Goal: Browse casually: Explore the website without a specific task or goal

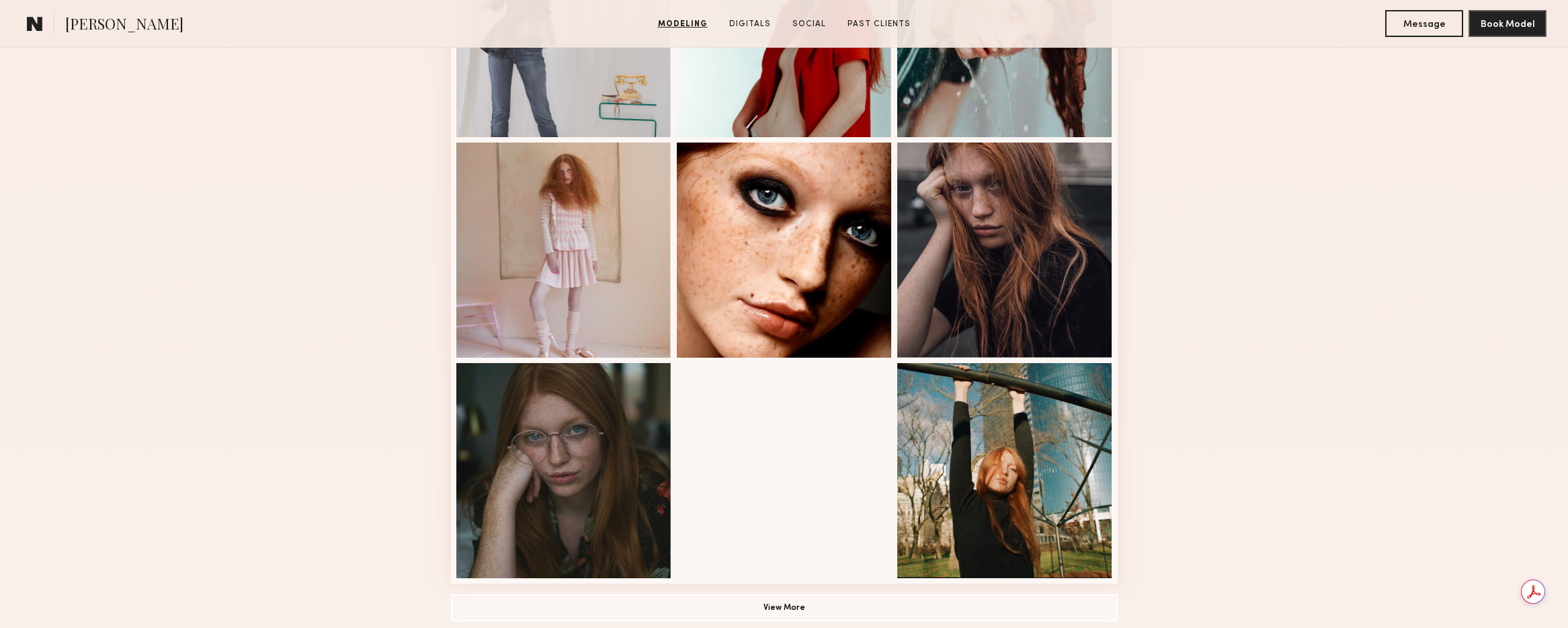
scroll to position [698, 0]
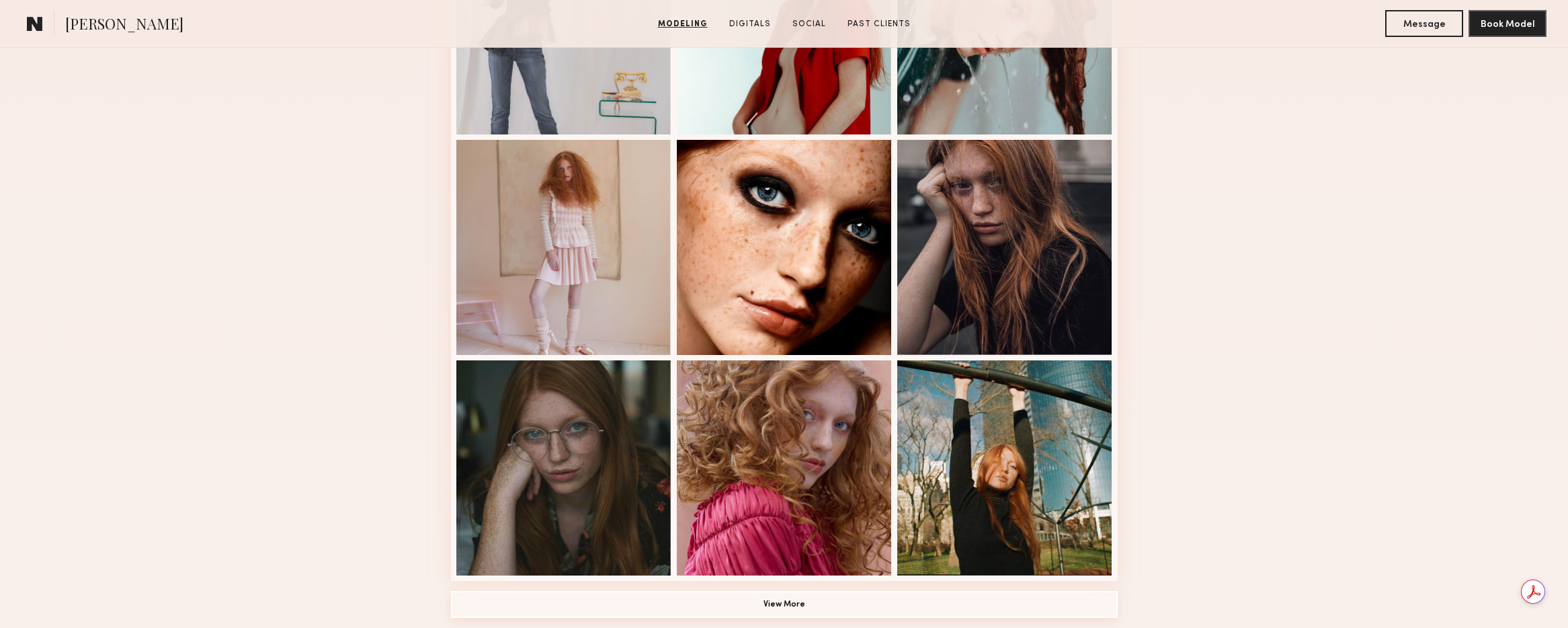
click at [811, 600] on button "View More" at bounding box center [784, 605] width 667 height 27
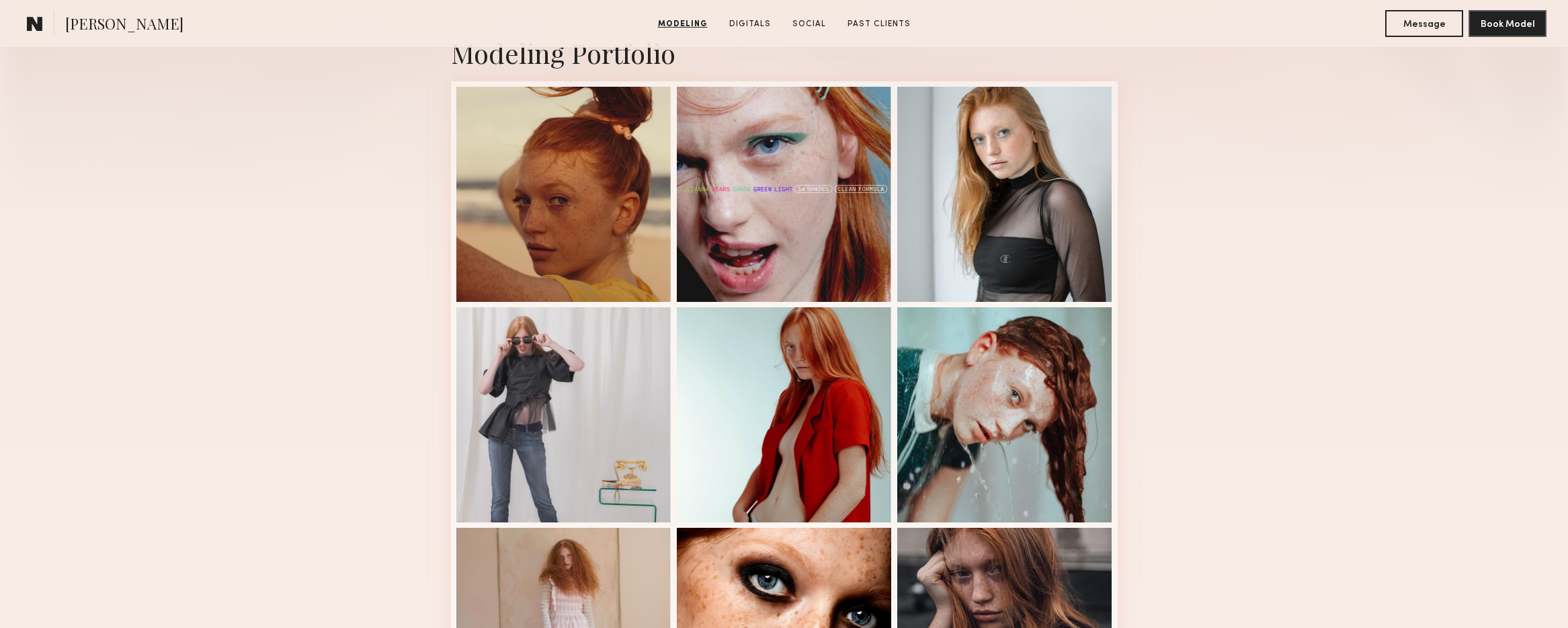
scroll to position [0, 0]
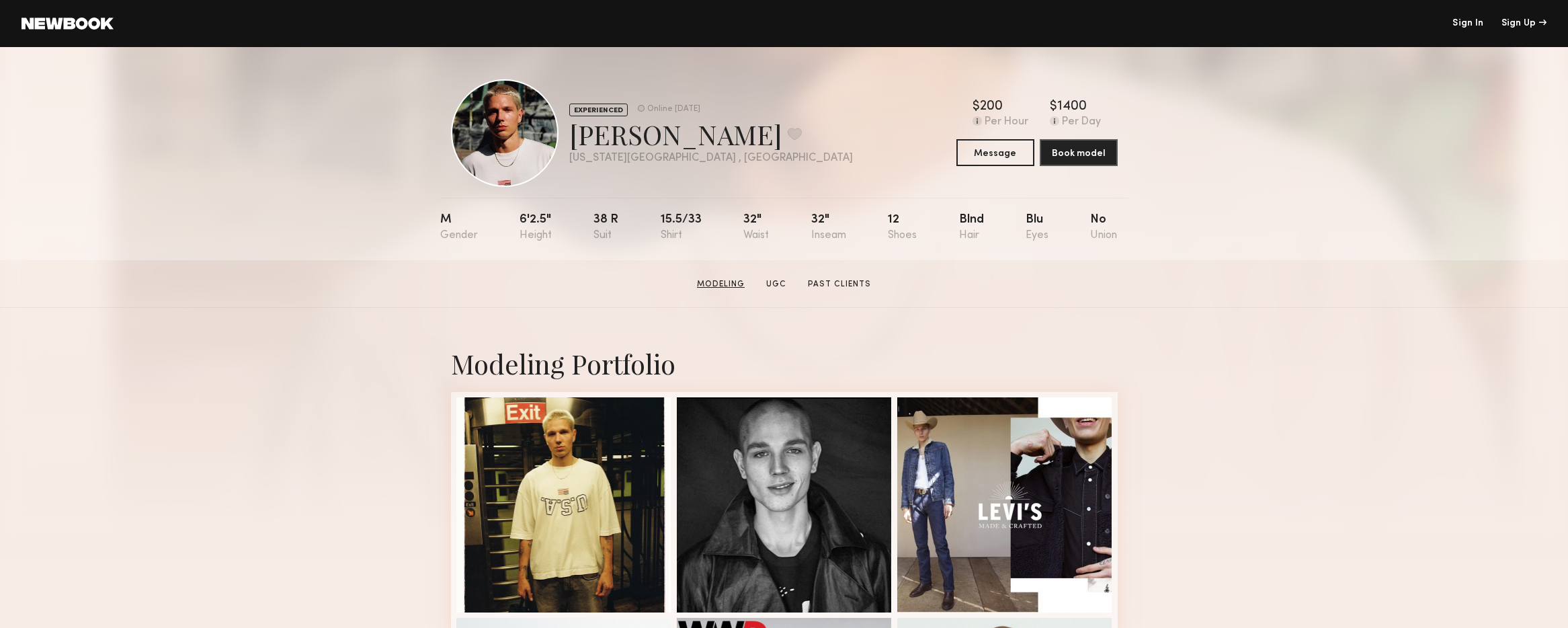
click at [732, 283] on link "Modeling" at bounding box center [720, 285] width 58 height 12
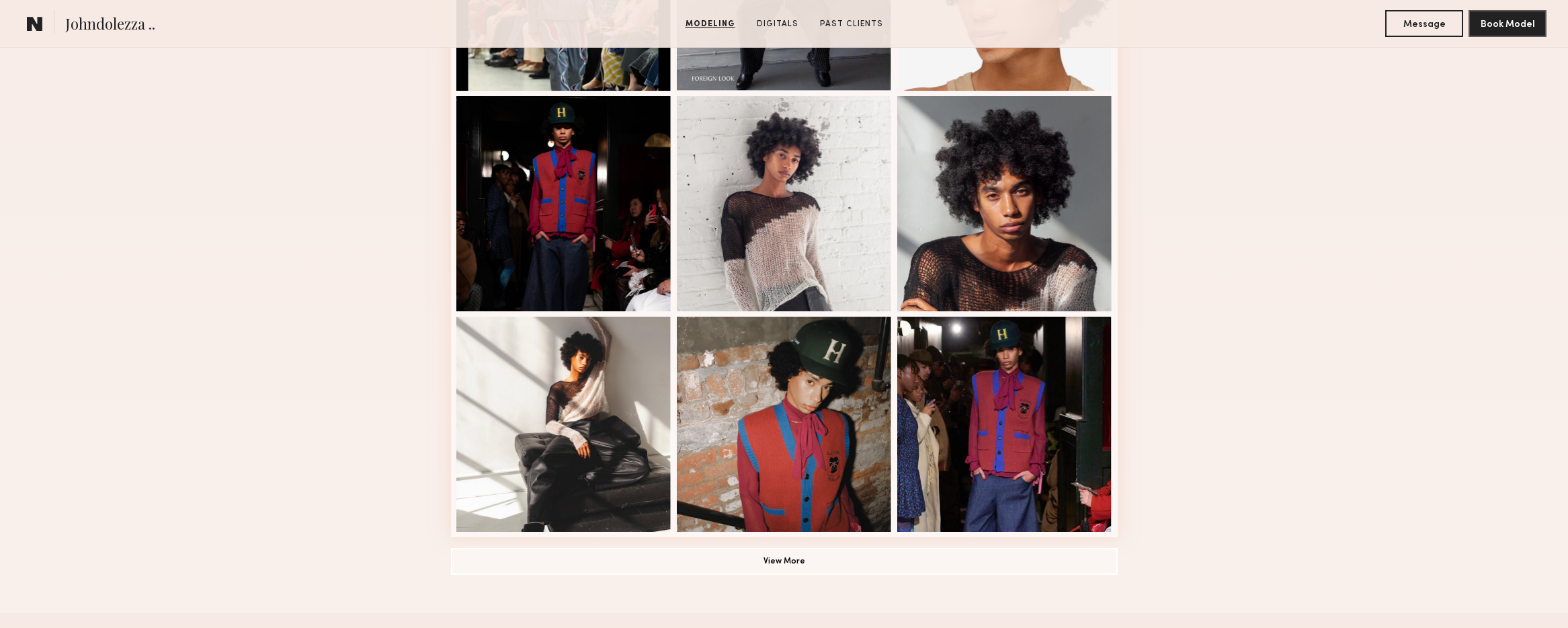
scroll to position [887, 0]
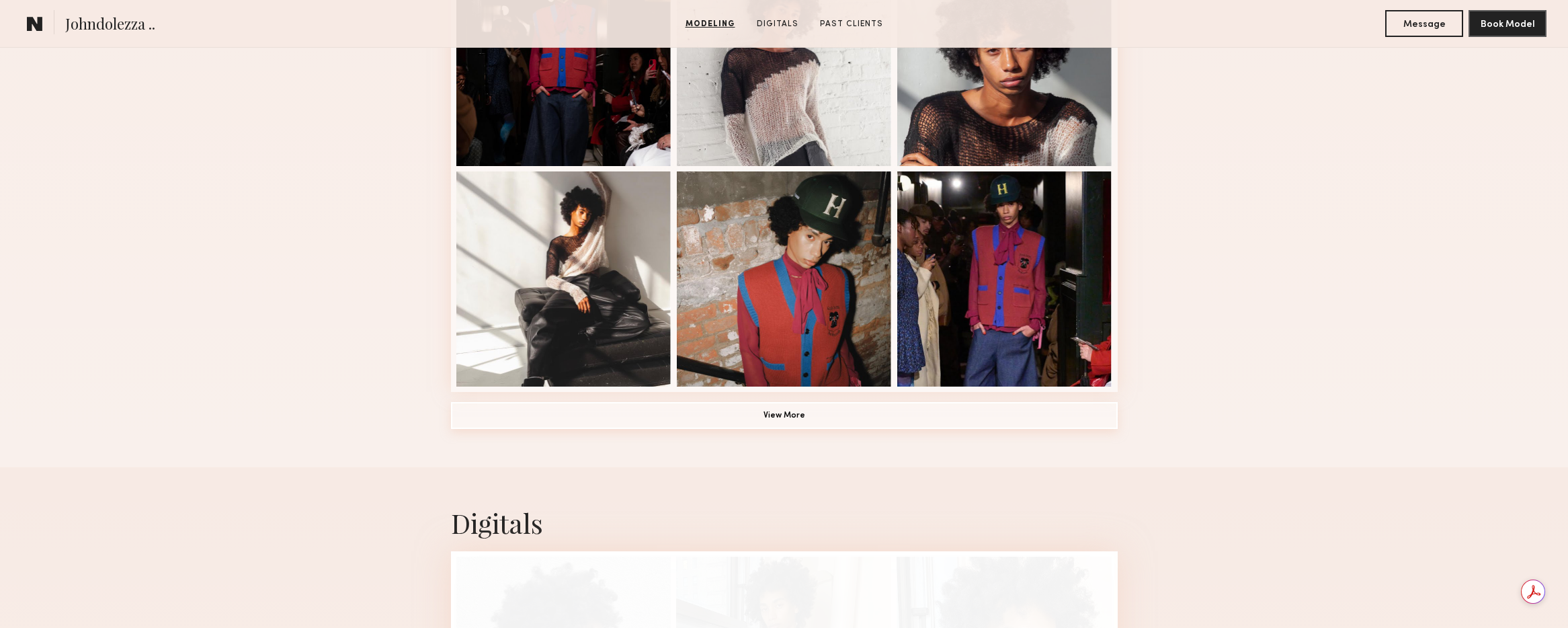
click at [776, 417] on button "View More" at bounding box center [784, 416] width 667 height 27
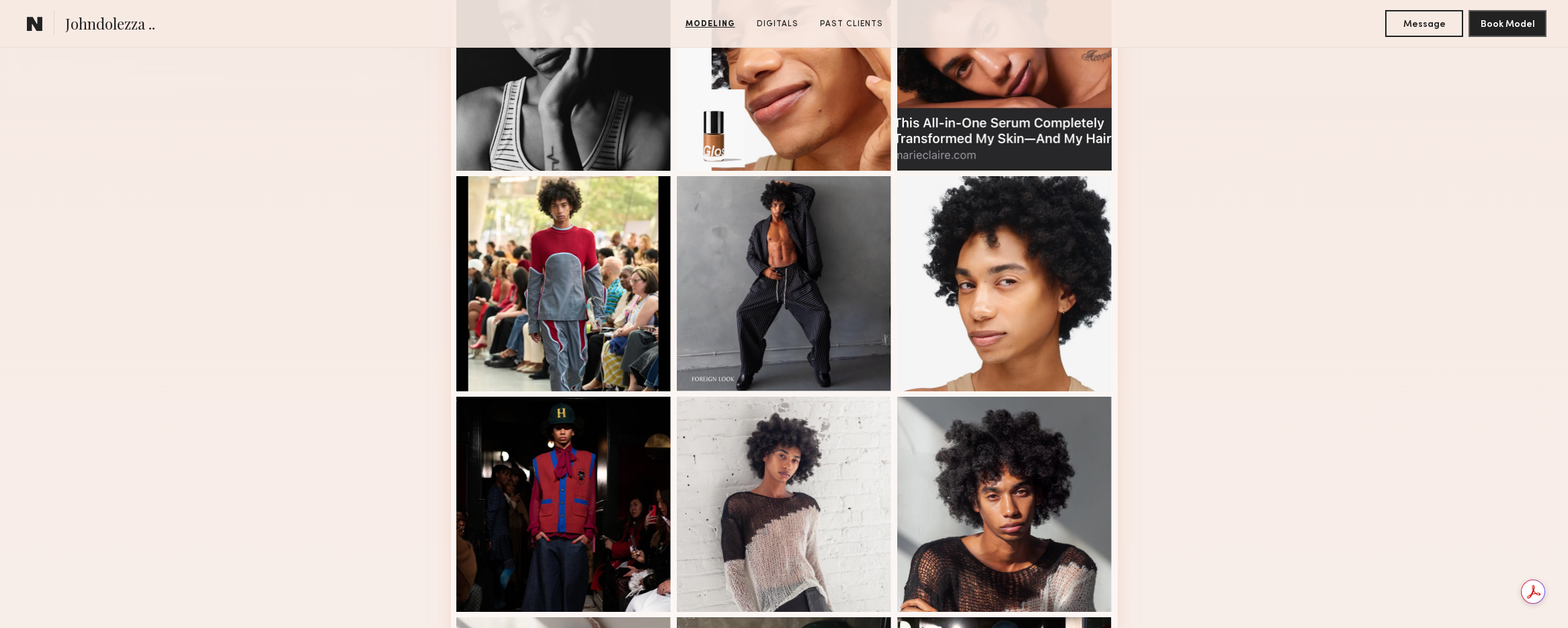
scroll to position [0, 0]
